Goal: Task Accomplishment & Management: Use online tool/utility

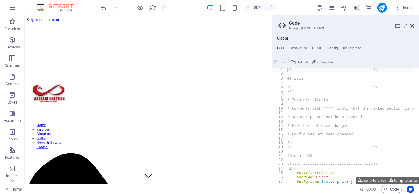
click at [411, 24] on icon at bounding box center [412, 25] width 4 height 5
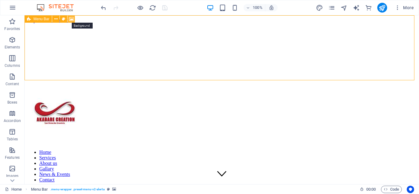
click at [73, 21] on icon at bounding box center [71, 19] width 5 height 6
select select "px"
select select "fade"
select select "ms"
select select "s"
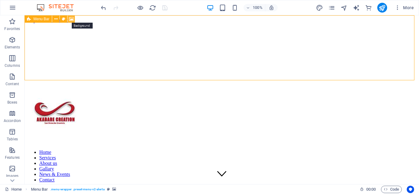
select select "progressive"
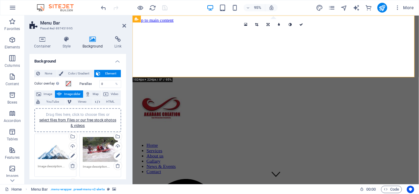
click at [72, 166] on icon at bounding box center [72, 165] width 5 height 5
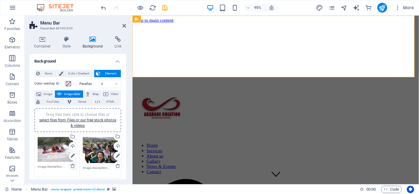
click at [72, 166] on icon at bounding box center [72, 165] width 5 height 5
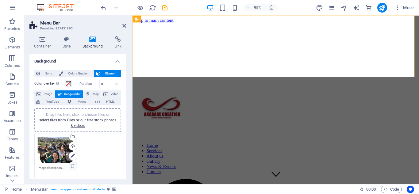
click at [72, 166] on icon at bounding box center [72, 165] width 5 height 5
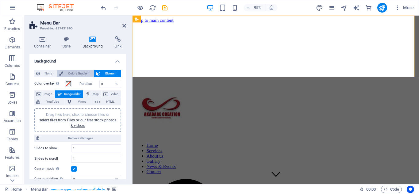
click at [72, 71] on span "Color / Gradient" at bounding box center [78, 73] width 27 height 7
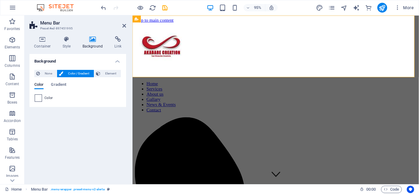
click at [39, 96] on span at bounding box center [38, 98] width 7 height 7
type input "#ffffff"
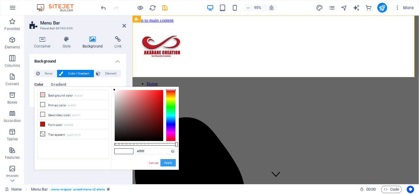
click at [169, 159] on button "Apply" at bounding box center [167, 162] width 15 height 7
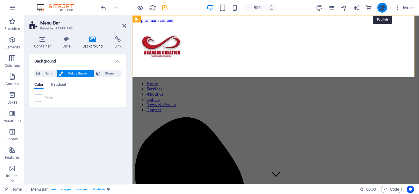
click at [383, 8] on icon "publish" at bounding box center [381, 7] width 7 height 7
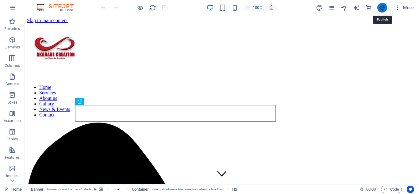
click at [385, 7] on icon "publish" at bounding box center [381, 7] width 7 height 7
